Goal: Transaction & Acquisition: Book appointment/travel/reservation

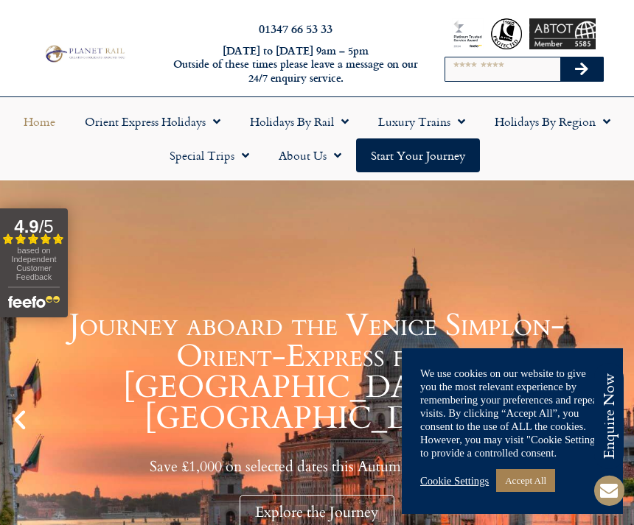
click at [526, 480] on link "Accept All" at bounding box center [525, 480] width 59 height 23
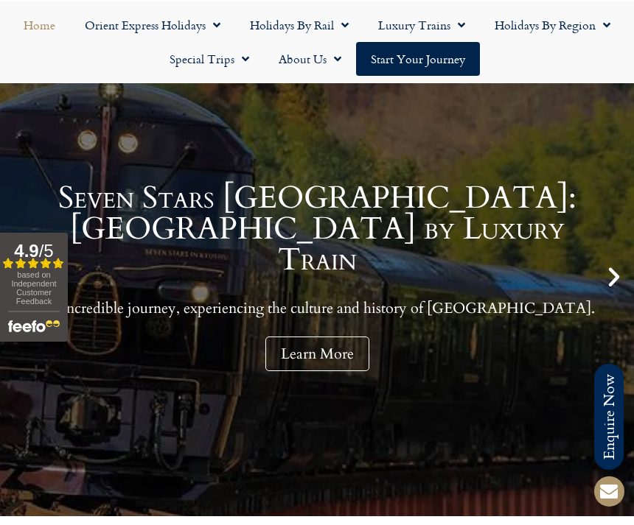
scroll to position [143, 0]
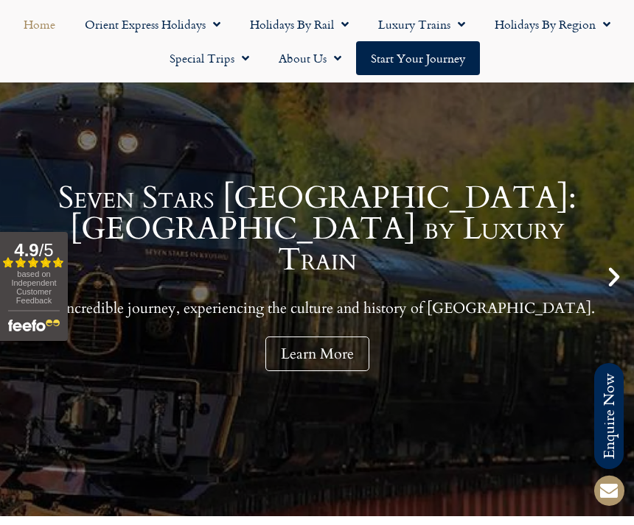
click at [597, 286] on div "Seven Stars Kyushu: Japan by Luxury Train An incredible journey, experiencing t…" at bounding box center [317, 277] width 634 height 479
click at [595, 278] on div "Seven Stars Kyushu: Japan by Luxury Train An incredible journey, experiencing t…" at bounding box center [317, 277] width 560 height 189
click at [603, 289] on icon "Next slide" at bounding box center [613, 276] width 25 height 25
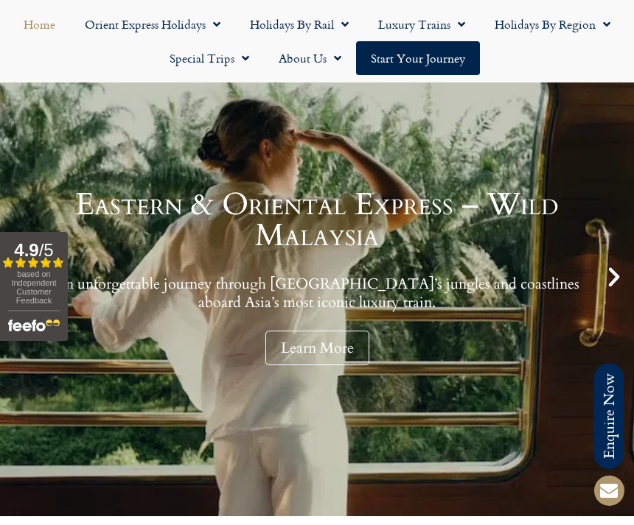
click at [601, 267] on icon "Next slide" at bounding box center [613, 276] width 25 height 25
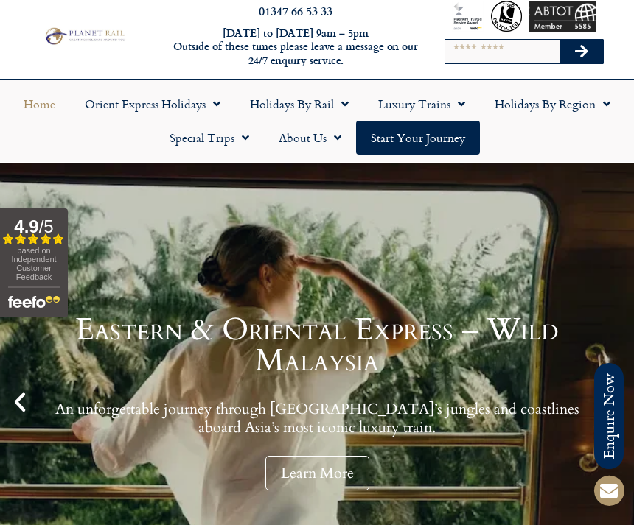
scroll to position [18, 0]
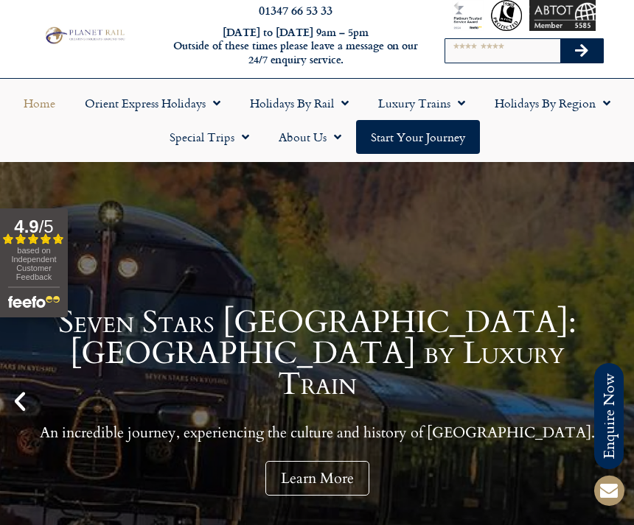
click at [295, 470] on link "Learn More" at bounding box center [317, 478] width 104 height 35
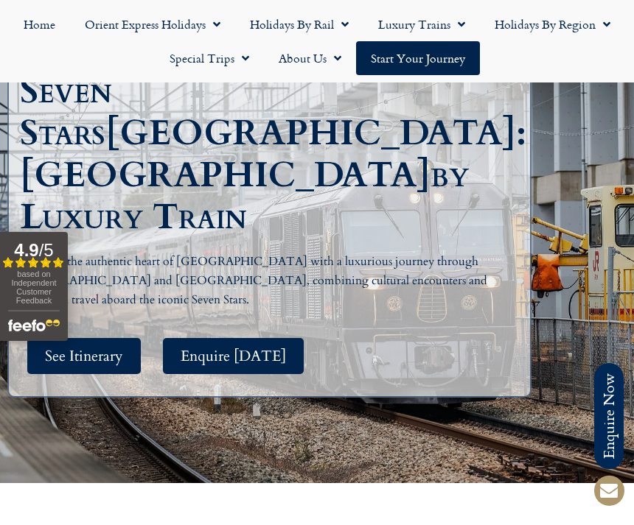
click at [99, 347] on span "See Itinerary" at bounding box center [84, 356] width 78 height 18
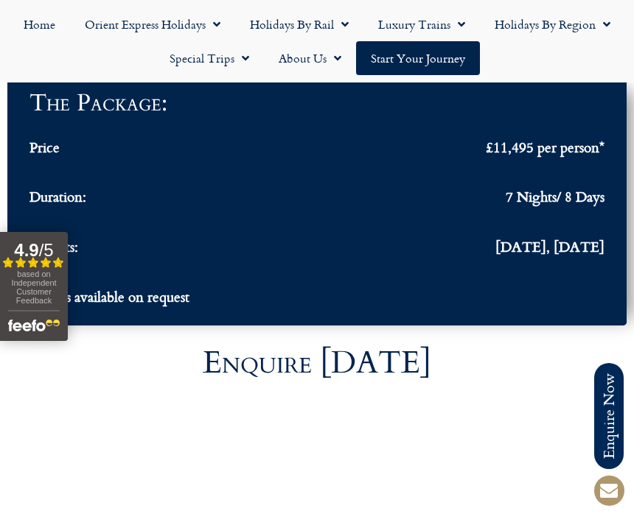
scroll to position [5605, 0]
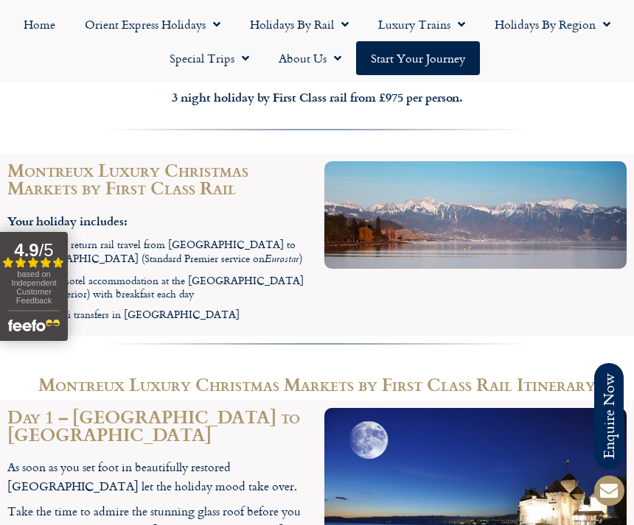
scroll to position [1175, 0]
